Goal: Task Accomplishment & Management: Manage account settings

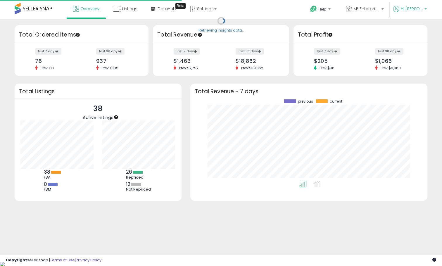
scroll to position [81, 225]
click at [413, 6] on span "Hi [PERSON_NAME]" at bounding box center [412, 9] width 22 height 6
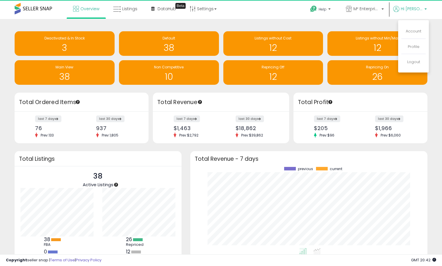
click at [408, 28] on li "Account" at bounding box center [413, 31] width 24 height 15
click at [410, 30] on link "Account" at bounding box center [413, 31] width 15 height 6
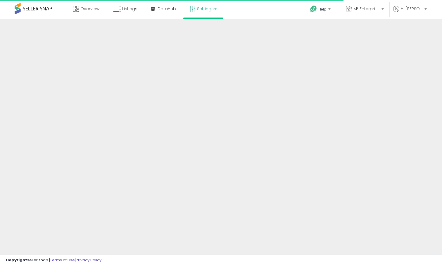
click at [210, 7] on link "Settings" at bounding box center [203, 9] width 36 height 18
click at [210, 32] on link "Store settings" at bounding box center [204, 30] width 26 height 6
click at [411, 11] on span "Hi [PERSON_NAME]" at bounding box center [412, 9] width 22 height 6
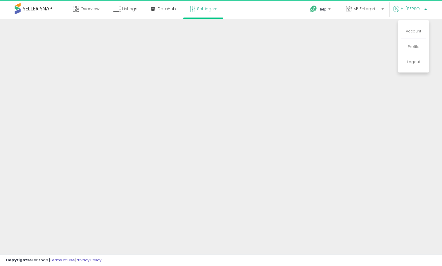
click at [411, 11] on span "Hi [PERSON_NAME]" at bounding box center [412, 9] width 22 height 6
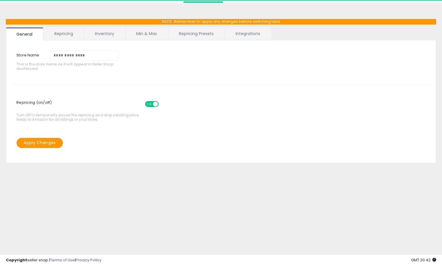
click at [60, 35] on link "Repricing" at bounding box center [64, 33] width 40 height 12
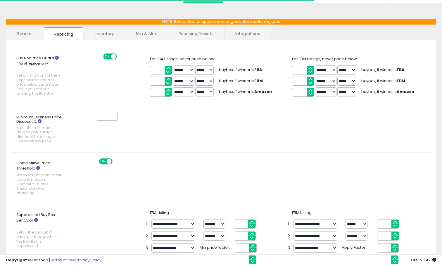
click at [212, 34] on link "Repricing Presets" at bounding box center [196, 33] width 56 height 12
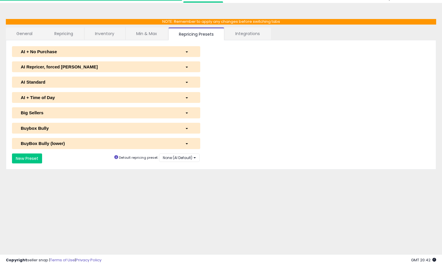
click at [240, 33] on link "Integrations" at bounding box center [248, 33] width 46 height 12
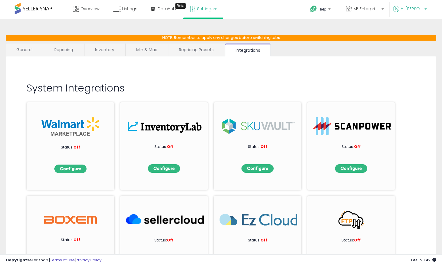
click at [417, 9] on span "Hi [PERSON_NAME]" at bounding box center [412, 9] width 22 height 6
click at [412, 47] on link "Profile" at bounding box center [414, 47] width 12 height 6
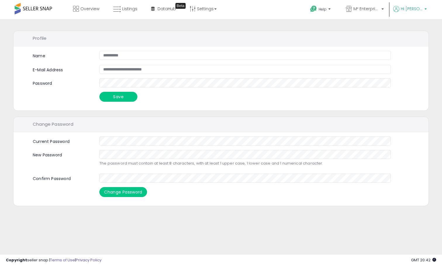
click at [399, 9] on icon at bounding box center [396, 9] width 6 height 6
click at [413, 31] on link "Account" at bounding box center [413, 31] width 15 height 6
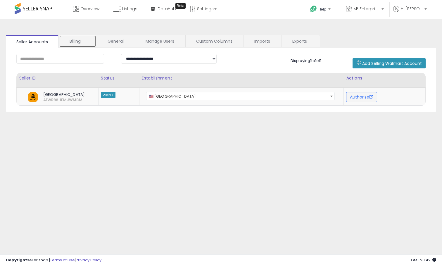
click at [88, 41] on link "Billing" at bounding box center [77, 41] width 37 height 12
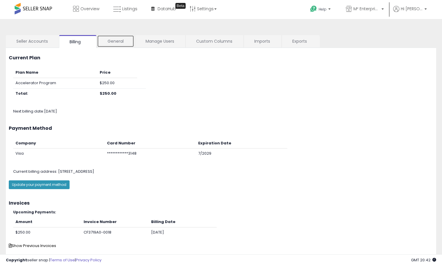
click at [116, 39] on link "General" at bounding box center [115, 41] width 37 height 12
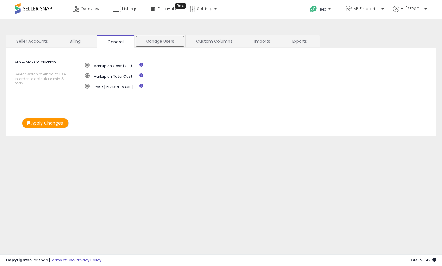
click at [155, 43] on link "Manage Users" at bounding box center [160, 41] width 50 height 12
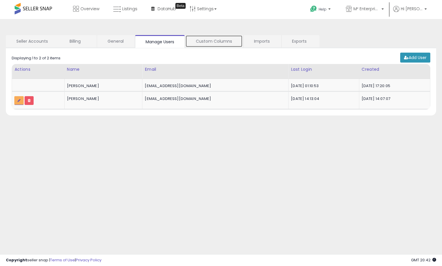
click at [197, 42] on link "Custom Columns" at bounding box center [213, 41] width 57 height 12
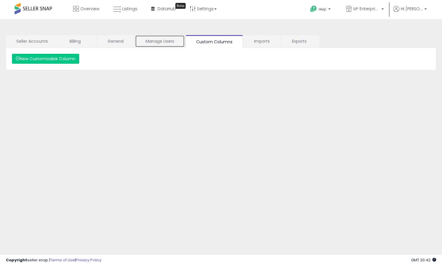
click at [167, 40] on link "Manage Users" at bounding box center [160, 41] width 50 height 12
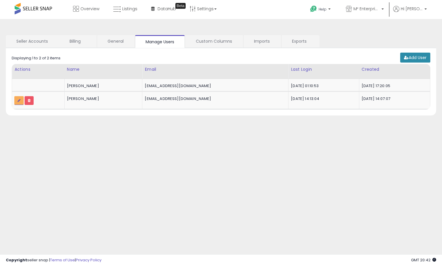
click at [412, 61] on link "Add User" at bounding box center [415, 58] width 30 height 10
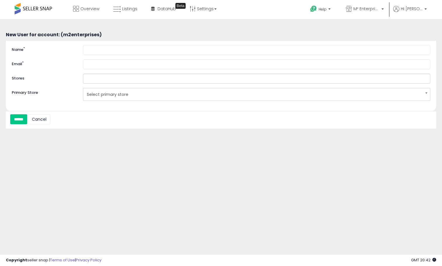
click at [106, 83] on div at bounding box center [256, 79] width 347 height 10
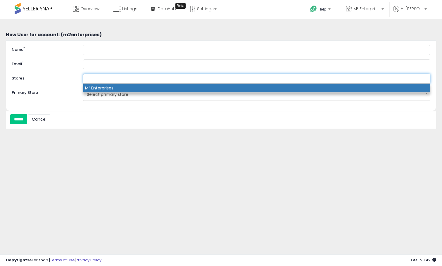
click at [107, 88] on li "M² Enterprises" at bounding box center [256, 88] width 347 height 9
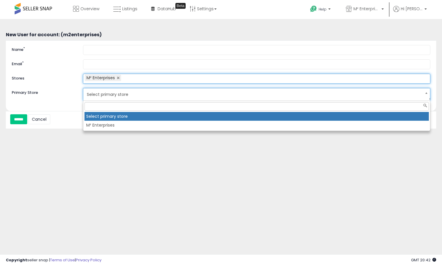
click at [103, 94] on span "Select primary store" at bounding box center [253, 94] width 332 height 10
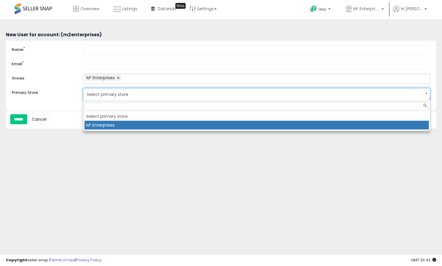
click at [109, 124] on li "M² Enterprises" at bounding box center [256, 125] width 344 height 9
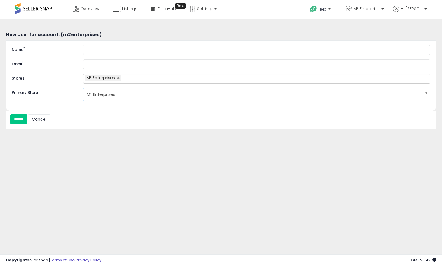
click at [110, 70] on div "**********" at bounding box center [221, 75] width 430 height 71
click at [109, 64] on input "Email *" at bounding box center [256, 64] width 347 height 10
paste input "**********"
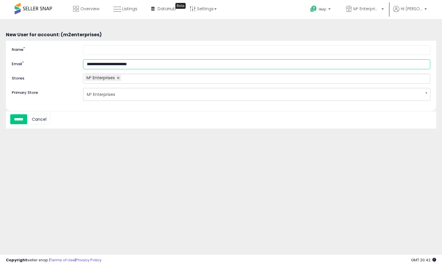
type input "**********"
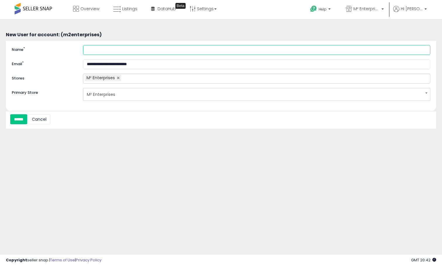
click at [108, 49] on input "Name *" at bounding box center [256, 50] width 347 height 10
click at [63, 107] on div "**********" at bounding box center [221, 75] width 430 height 71
click at [121, 52] on input "******" at bounding box center [256, 50] width 347 height 10
type input "*******"
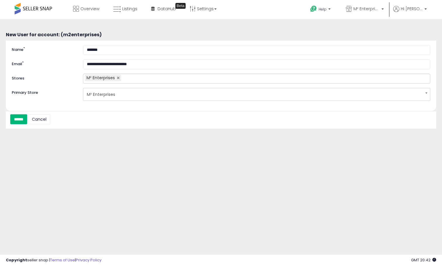
click at [21, 119] on input "******" at bounding box center [18, 119] width 17 height 10
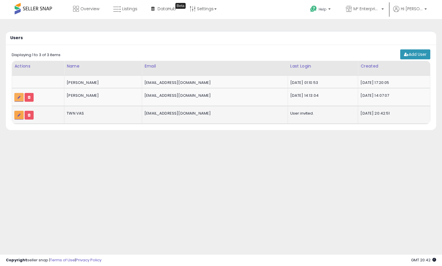
click at [18, 114] on icon at bounding box center [19, 115] width 3 height 4
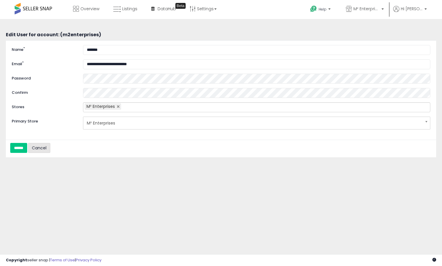
click at [48, 146] on link "Cancel" at bounding box center [39, 148] width 22 height 10
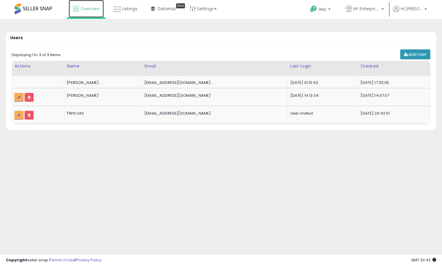
click at [101, 9] on link "Overview" at bounding box center [86, 9] width 35 height 18
